Goal: Find specific page/section: Find specific page/section

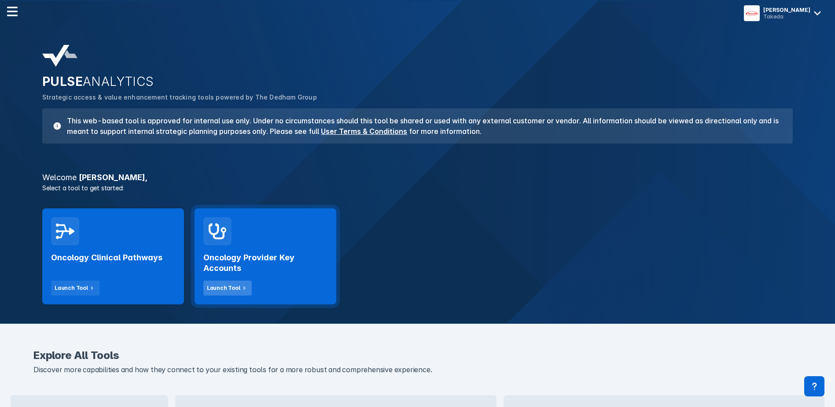
click at [217, 287] on div "Launch Tool" at bounding box center [223, 288] width 33 height 8
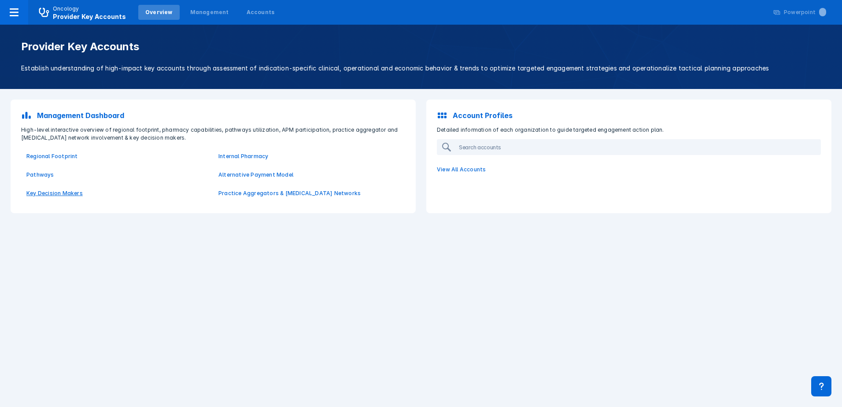
click at [49, 195] on p "Key Decision Makers" at bounding box center [116, 193] width 181 height 8
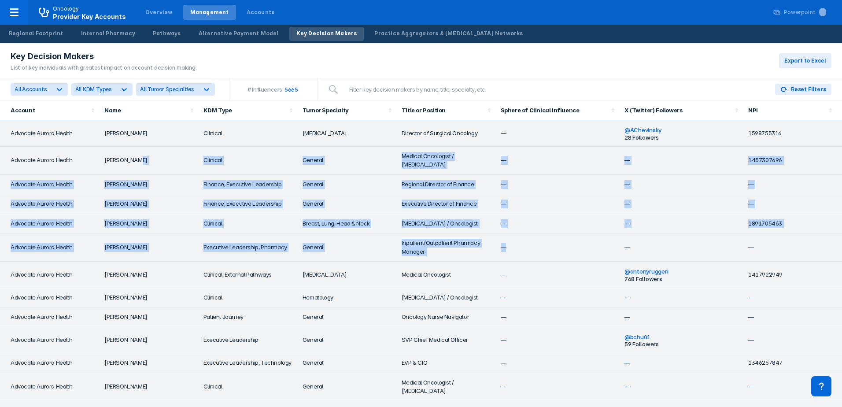
drag, startPoint x: 160, startPoint y: 162, endPoint x: 550, endPoint y: 238, distance: 397.8
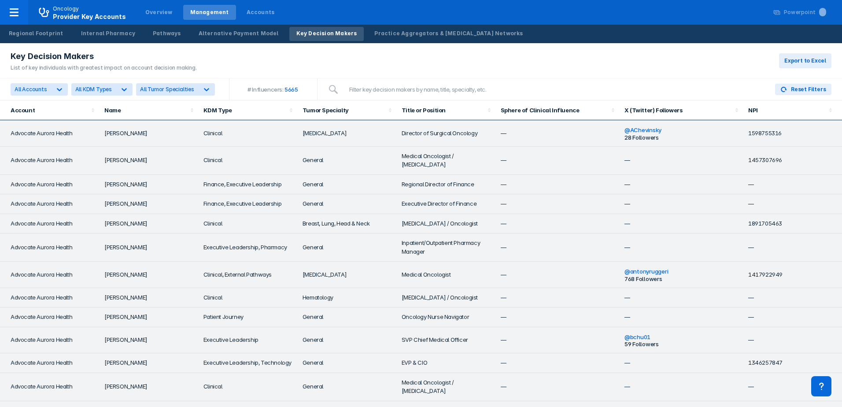
drag, startPoint x: 504, startPoint y: 271, endPoint x: 467, endPoint y: 272, distance: 37.4
click at [504, 271] on td "—" at bounding box center [557, 274] width 124 height 26
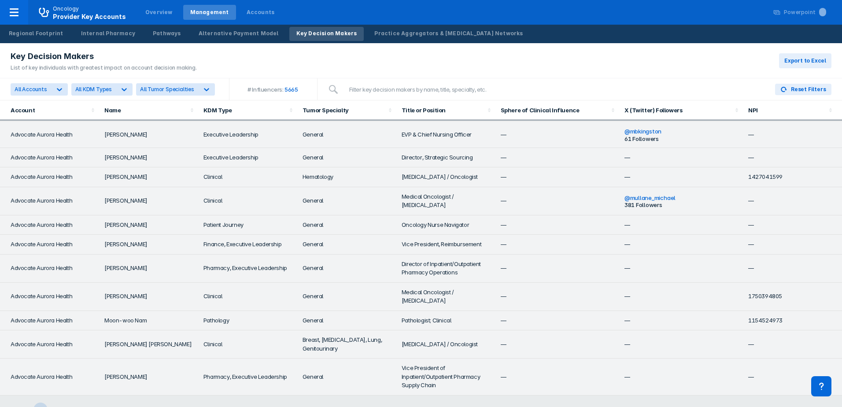
scroll to position [1486, 0]
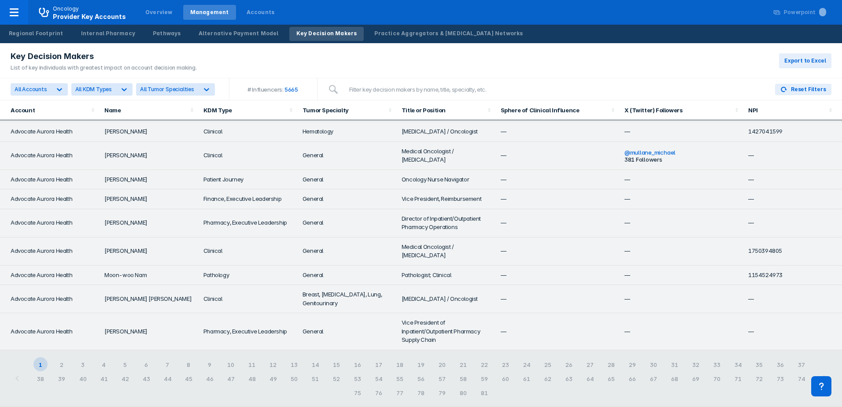
click at [61, 365] on div "1 2 3 4 5 6 7 8 9 10 11 12 13 14 15 16 17 18 19 20 21 22 23 24 25 26 27 28 29 3…" at bounding box center [420, 378] width 787 height 42
click at [63, 366] on div "2" at bounding box center [62, 364] width 14 height 14
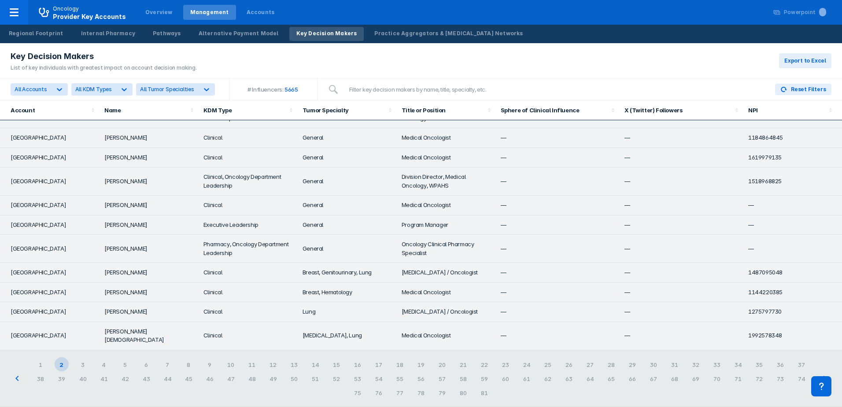
scroll to position [0, 0]
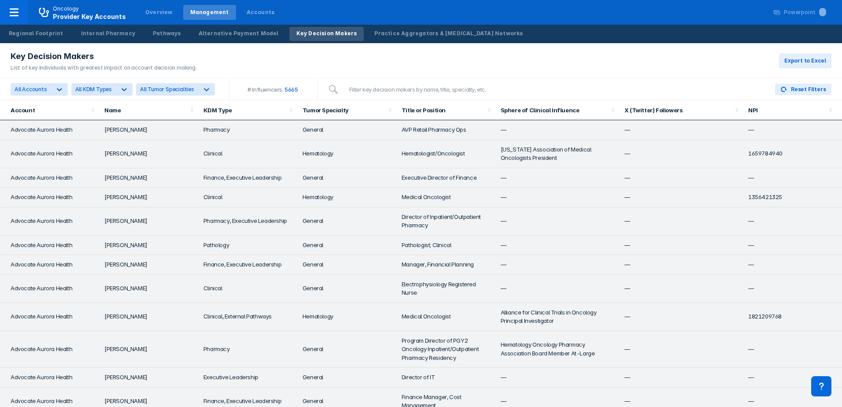
click at [67, 364] on td "Advocate Aurora Health" at bounding box center [49, 349] width 99 height 37
click at [55, 85] on icon at bounding box center [59, 89] width 9 height 9
click at [55, 88] on icon at bounding box center [59, 89] width 9 height 9
click at [155, 86] on span "All Tumor Specialties" at bounding box center [167, 89] width 54 height 7
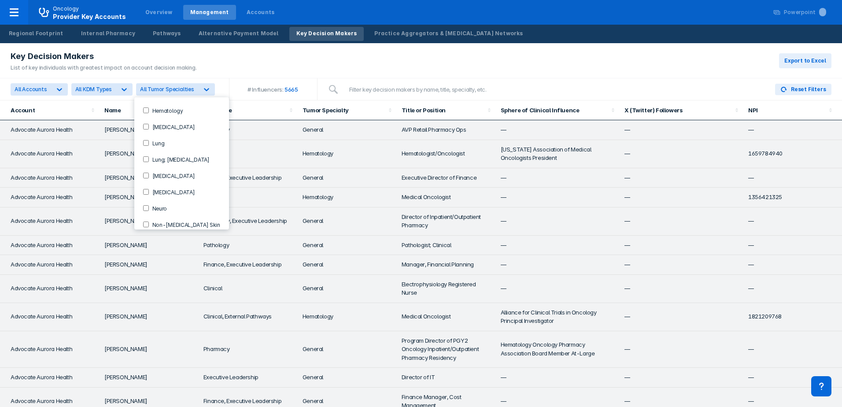
scroll to position [170, 0]
click at [592, 70] on div "Key Decision Makers List of key individuals with greatest impact on account dec…" at bounding box center [421, 60] width 842 height 35
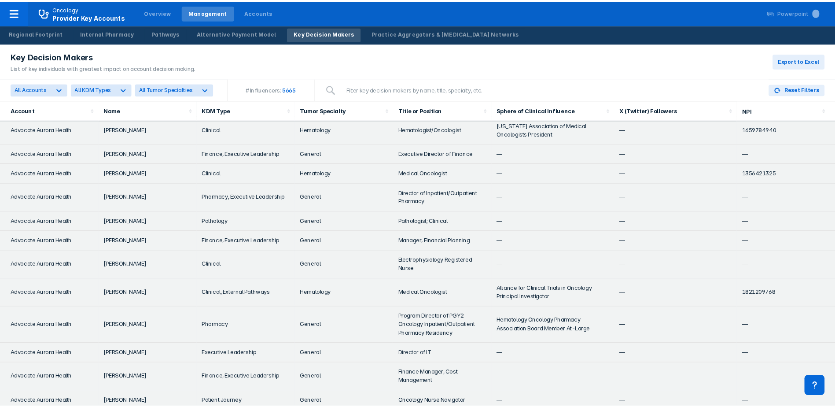
scroll to position [0, 0]
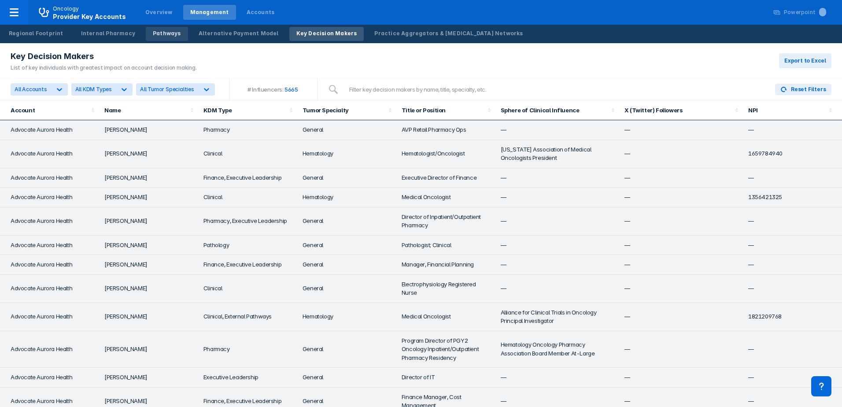
click at [166, 34] on div "Pathways" at bounding box center [167, 33] width 28 height 8
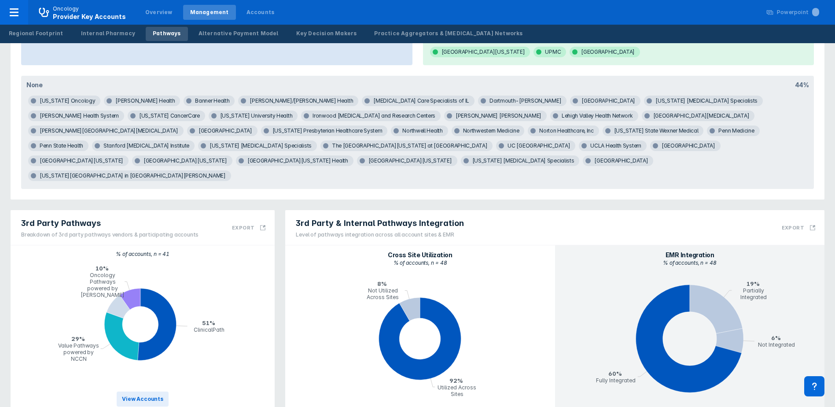
scroll to position [333, 0]
